Goal: Navigation & Orientation: Find specific page/section

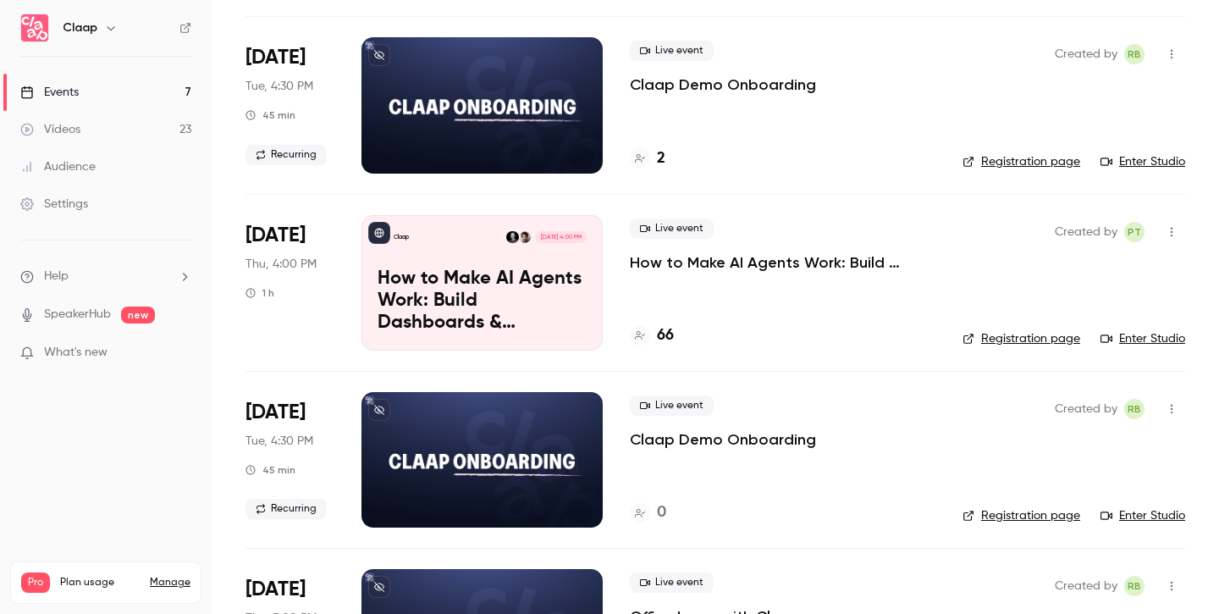
scroll to position [287, 0]
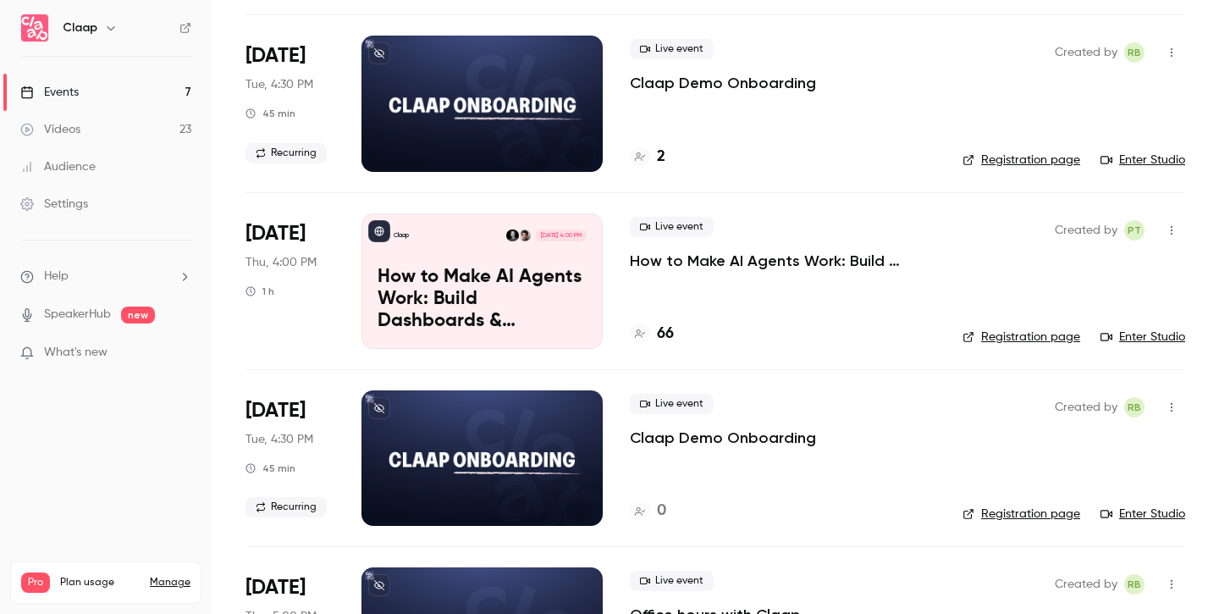
click at [661, 328] on h4 "66" at bounding box center [665, 333] width 17 height 23
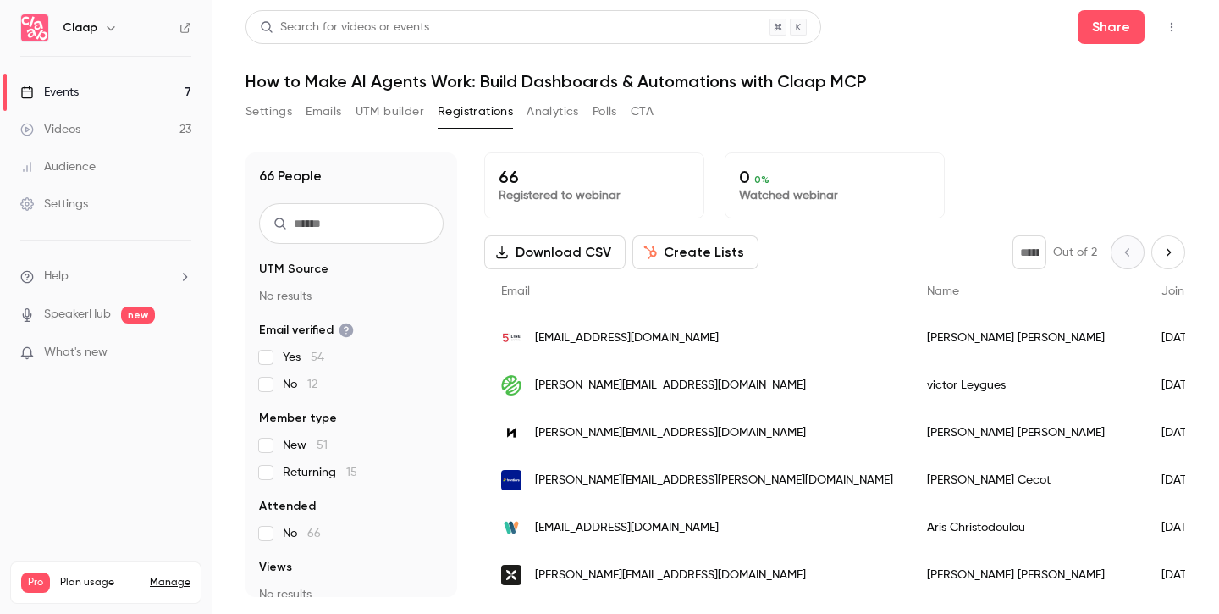
click at [463, 116] on button "Registrations" at bounding box center [475, 111] width 75 height 27
click at [266, 110] on button "Settings" at bounding box center [268, 111] width 47 height 27
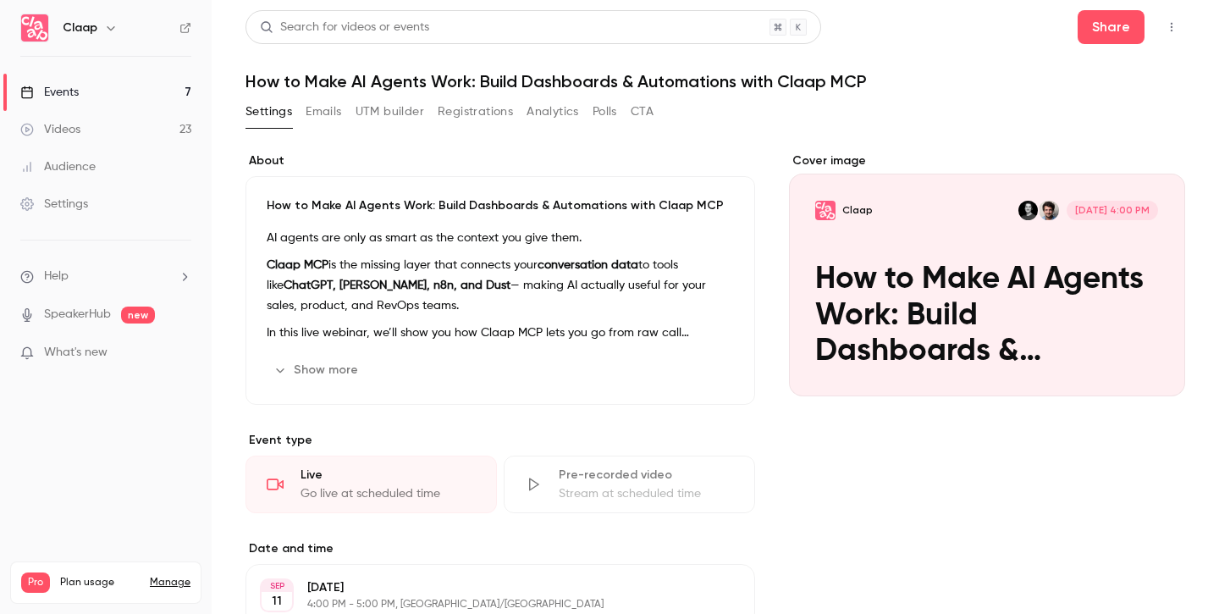
click at [478, 121] on button "Registrations" at bounding box center [475, 111] width 75 height 27
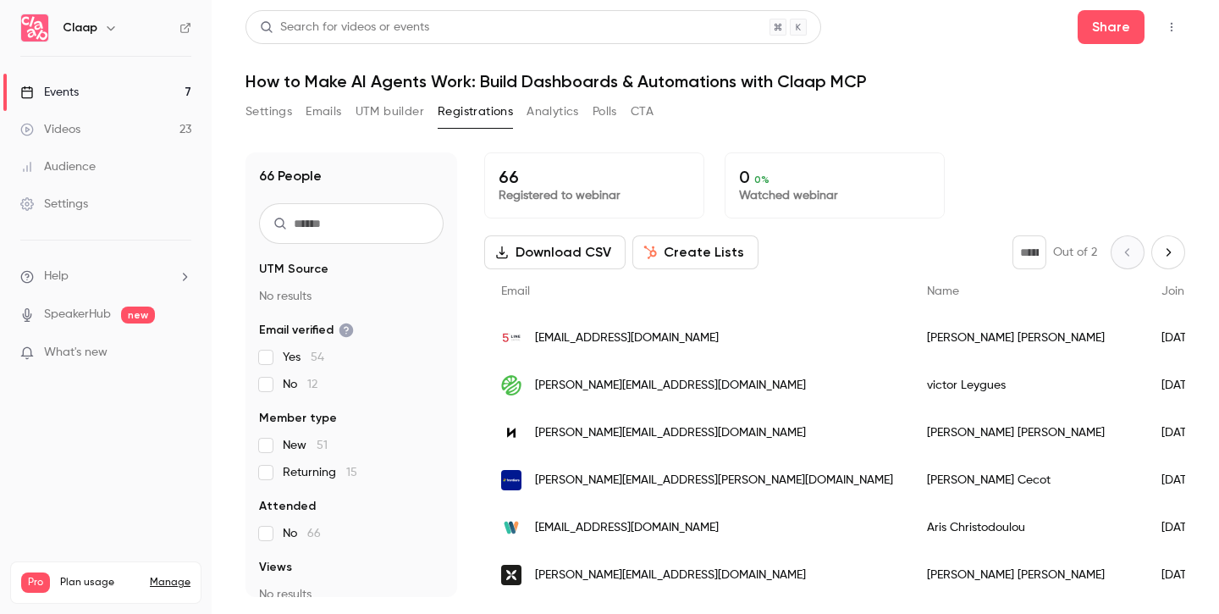
click at [142, 92] on link "Events 7" at bounding box center [106, 92] width 212 height 37
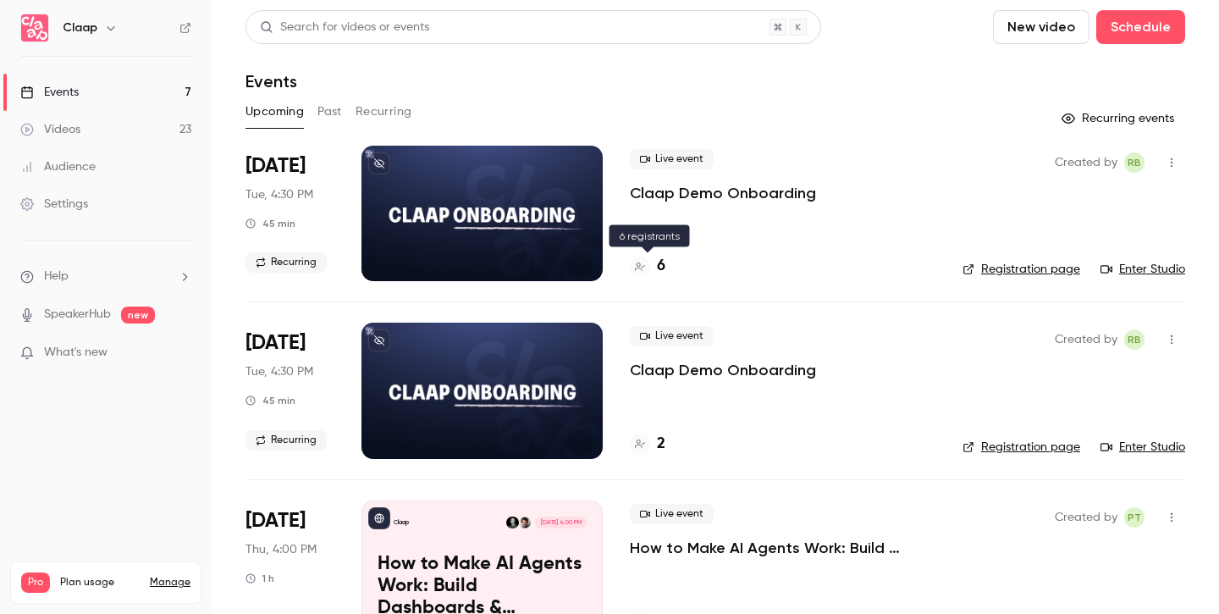
click at [662, 270] on h4 "6" at bounding box center [661, 266] width 8 height 23
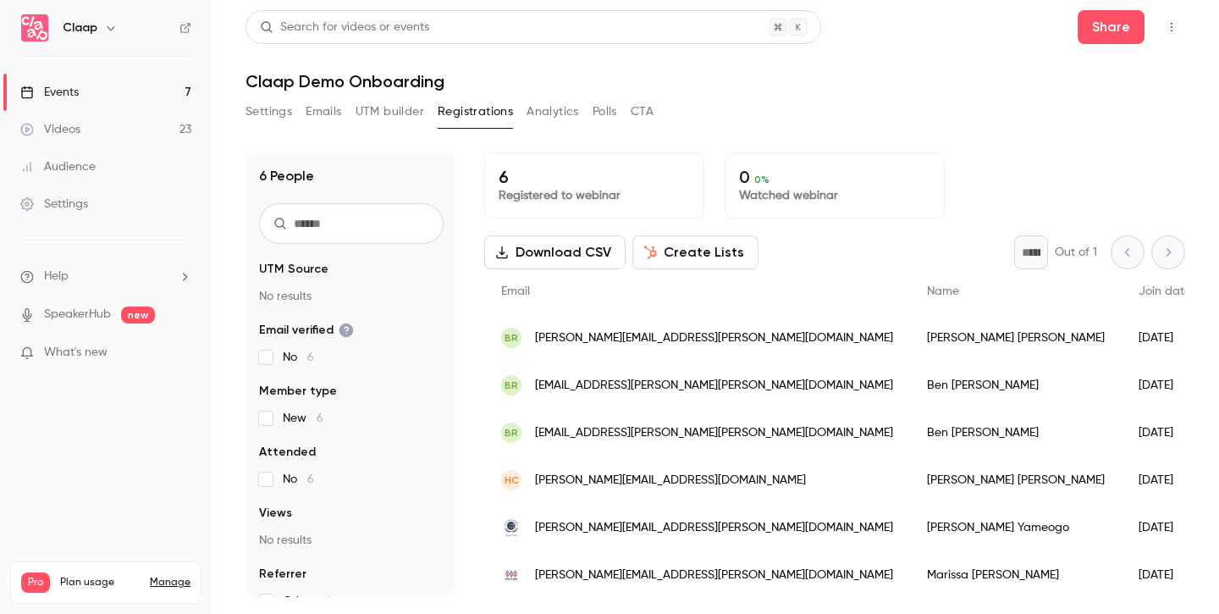
scroll to position [2, 0]
click at [105, 93] on link "Events 7" at bounding box center [106, 92] width 212 height 37
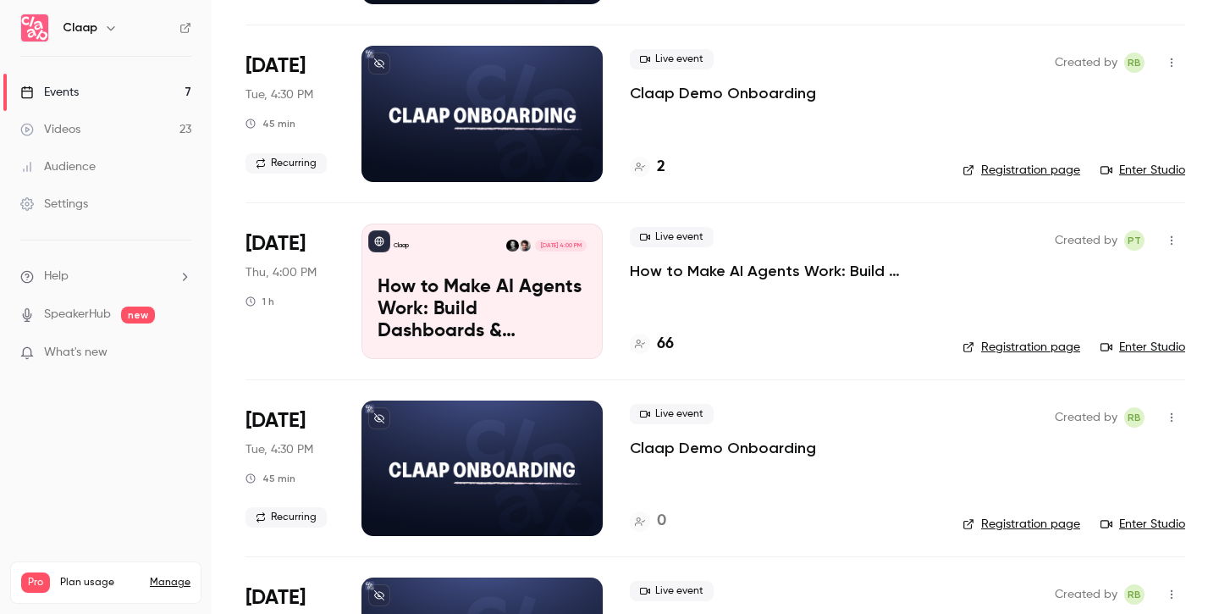
scroll to position [278, 0]
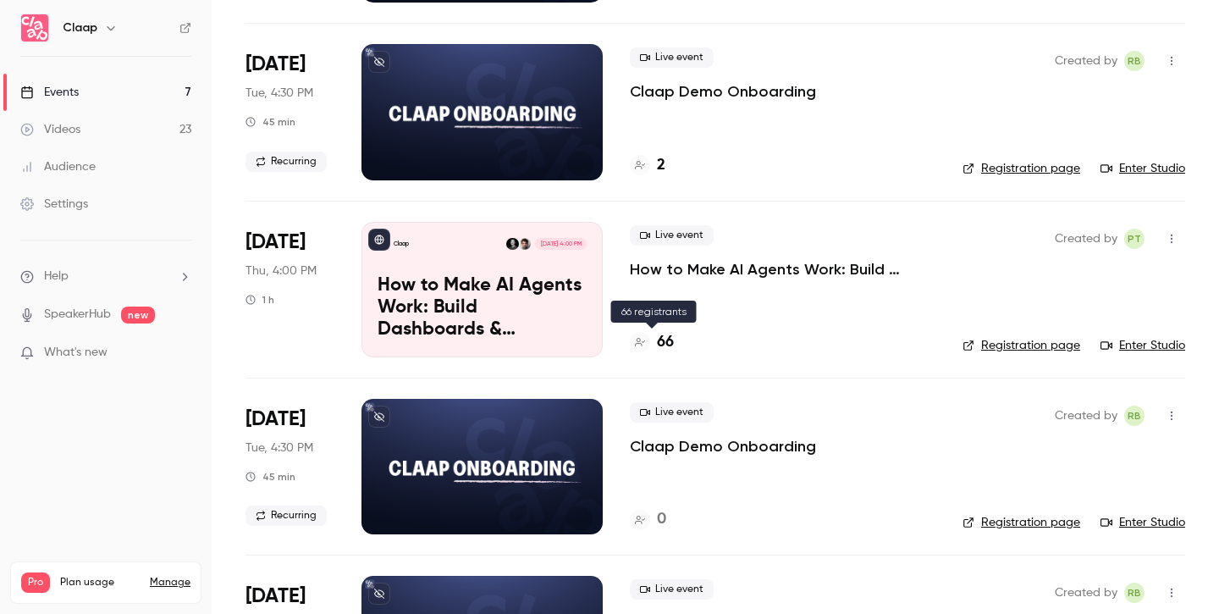
click at [665, 344] on h4 "66" at bounding box center [665, 342] width 17 height 23
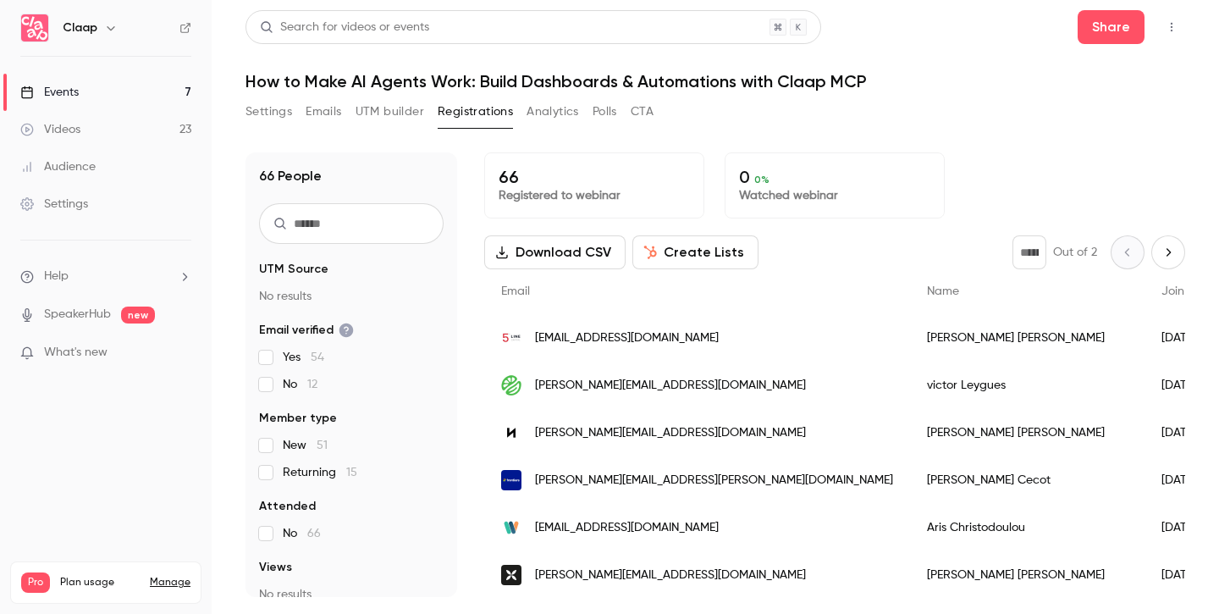
click at [107, 96] on link "Events 7" at bounding box center [106, 92] width 212 height 37
